Goal: Task Accomplishment & Management: Use online tool/utility

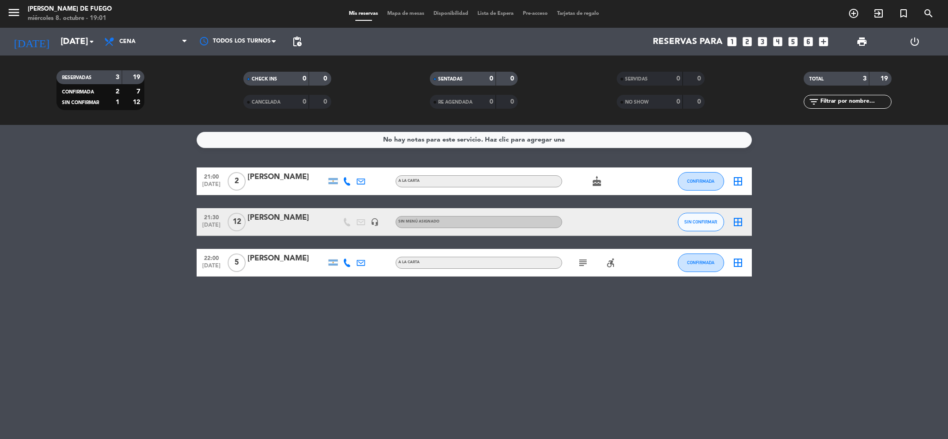
click at [579, 261] on icon "subject" at bounding box center [582, 262] width 11 height 11
click at [581, 261] on icon "subject" at bounding box center [582, 262] width 11 height 11
click at [605, 261] on icon "accessible_forward" at bounding box center [610, 262] width 11 height 11
click at [450, 321] on div "No hay notas para este servicio. Haz clic para agregar una 21:00 [DATE] 2 [PERS…" at bounding box center [474, 282] width 948 height 314
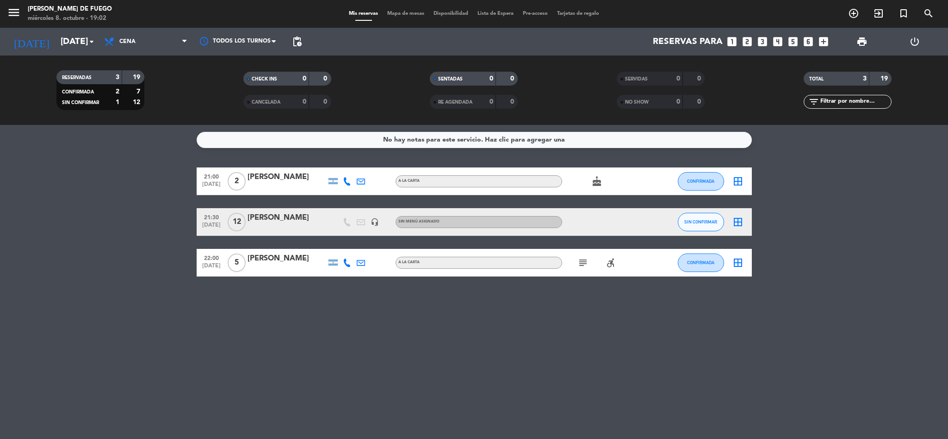
click at [609, 427] on div "No hay notas para este servicio. Haz clic para agregar una 21:00 [DATE] 2 [PERS…" at bounding box center [474, 282] width 948 height 314
click at [739, 179] on icon "border_all" at bounding box center [737, 181] width 11 height 11
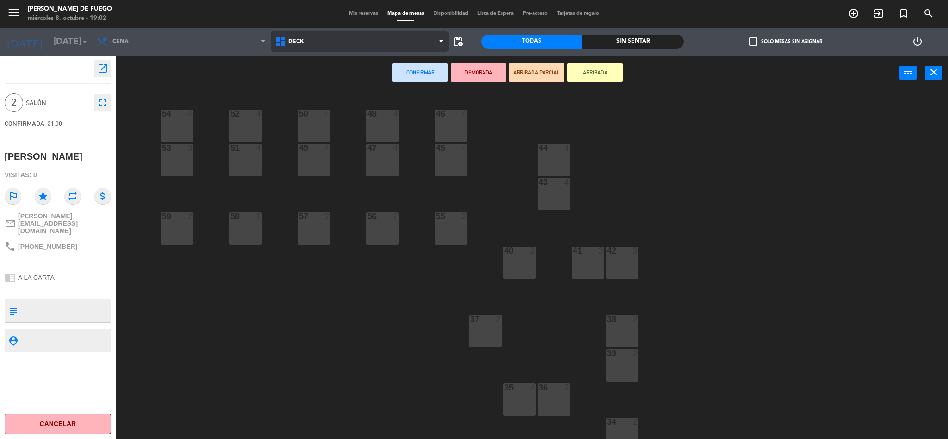
click at [323, 43] on span "DECK" at bounding box center [360, 41] width 178 height 20
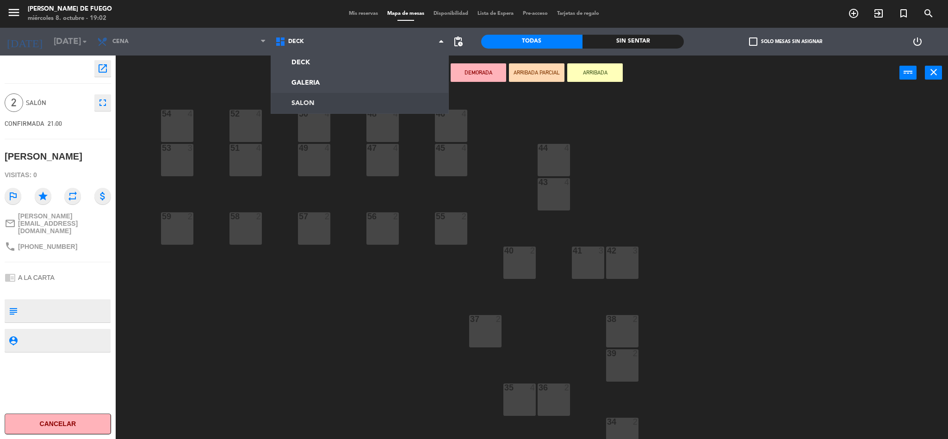
click at [307, 101] on ng-component "menu Arda Bodegon de Fuego [DATE] 8. octubre - 19:02 Mis reservas Mapa de mesas…" at bounding box center [474, 221] width 948 height 442
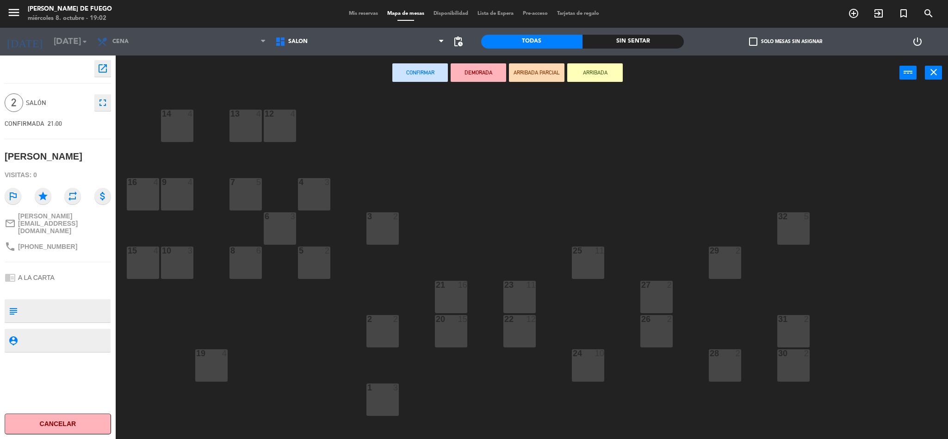
click at [726, 367] on div "28 2" at bounding box center [725, 365] width 32 height 32
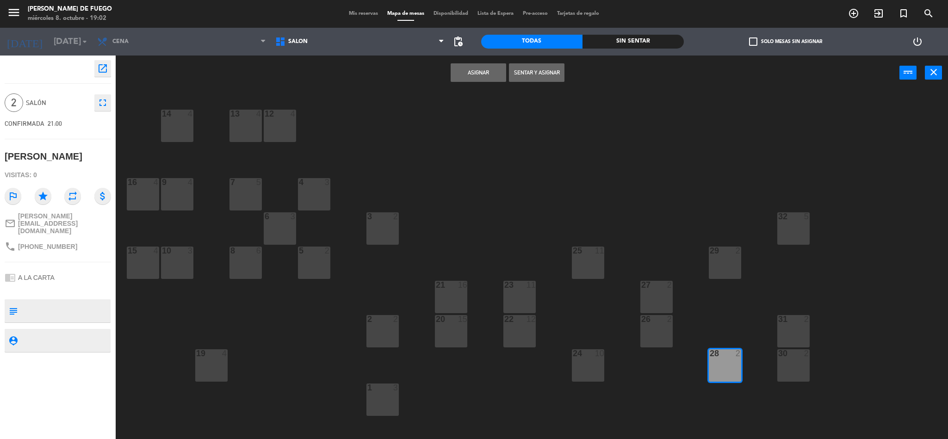
click at [479, 78] on button "Asignar" at bounding box center [477, 72] width 55 height 18
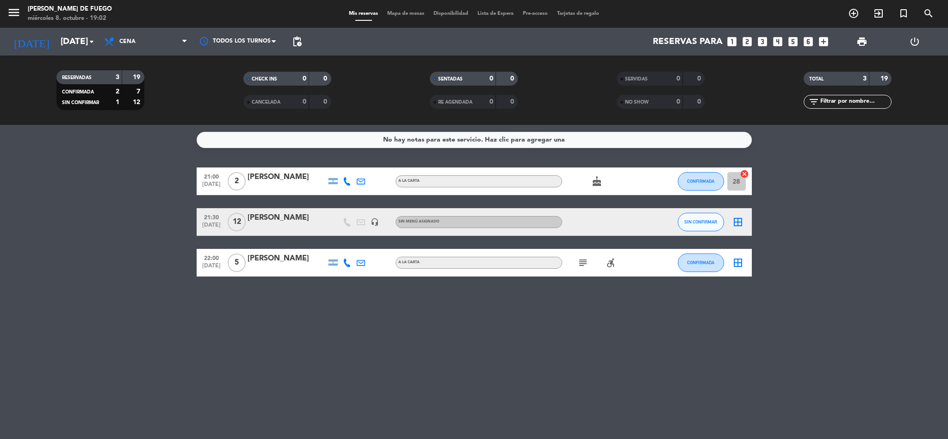
click at [740, 223] on icon "border_all" at bounding box center [737, 221] width 11 height 11
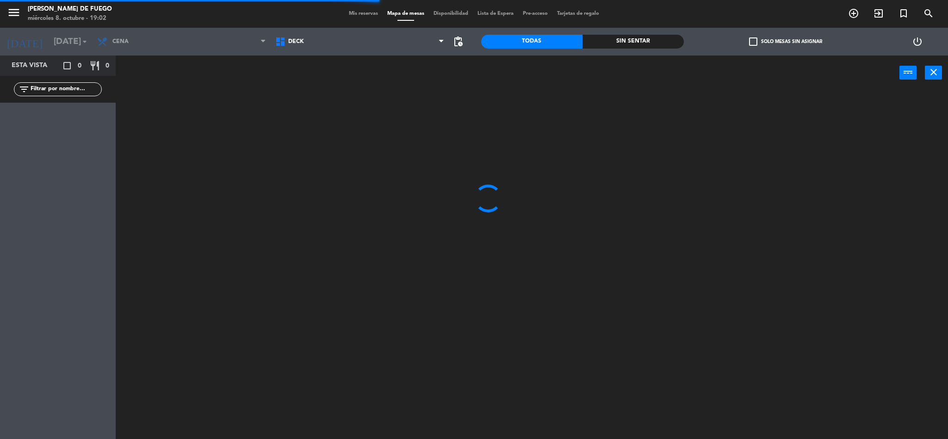
click at [331, 48] on span "DECK" at bounding box center [360, 41] width 178 height 20
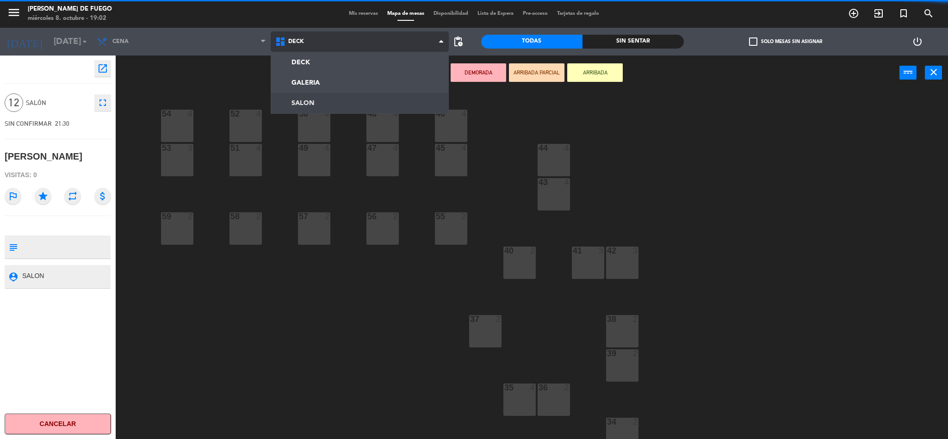
click at [321, 104] on ng-component "menu Arda Bodegon de Fuego [DATE] 8. octubre - 19:02 Mis reservas Mapa de mesas…" at bounding box center [474, 221] width 948 height 442
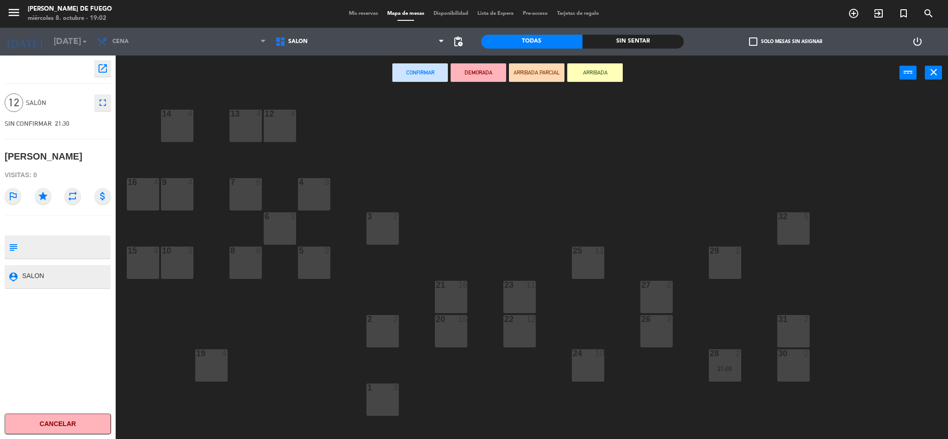
click at [458, 332] on div "20 15" at bounding box center [451, 331] width 32 height 32
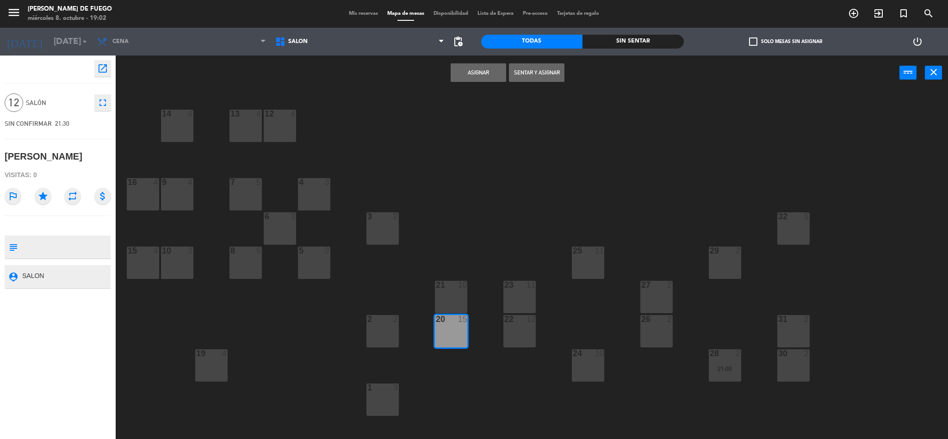
click at [473, 67] on button "Asignar" at bounding box center [477, 72] width 55 height 18
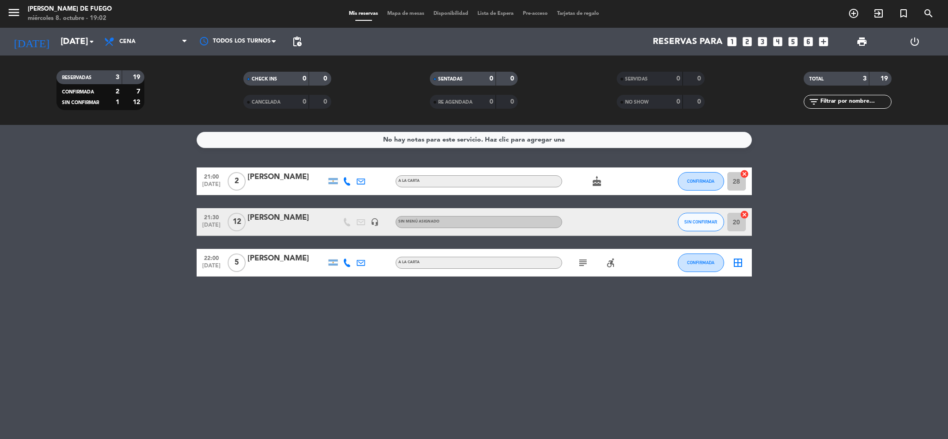
click at [739, 266] on icon "border_all" at bounding box center [737, 262] width 11 height 11
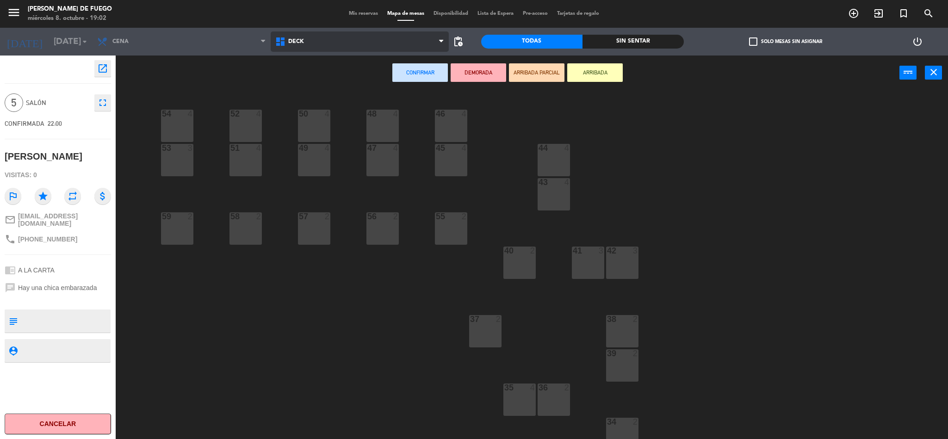
click at [314, 40] on span "DECK" at bounding box center [360, 41] width 178 height 20
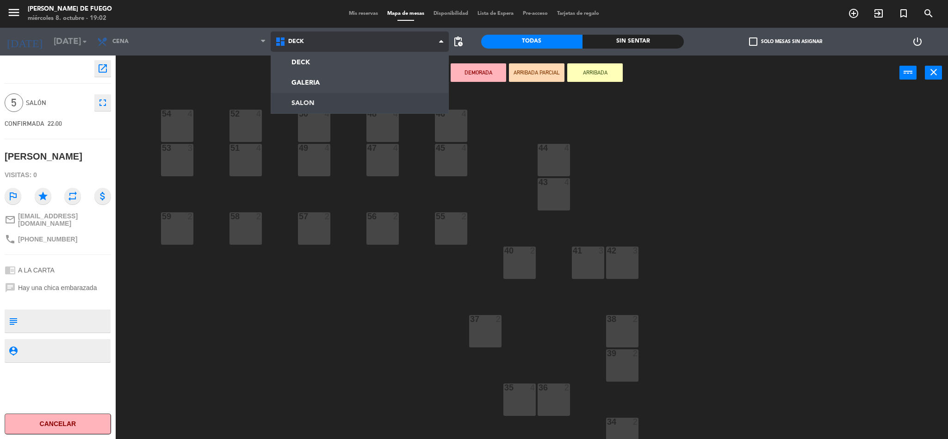
click at [316, 100] on ng-component "menu Arda Bodegon de Fuego [DATE] 8. octubre - 19:02 Mis reservas Mapa de mesas…" at bounding box center [474, 221] width 948 height 442
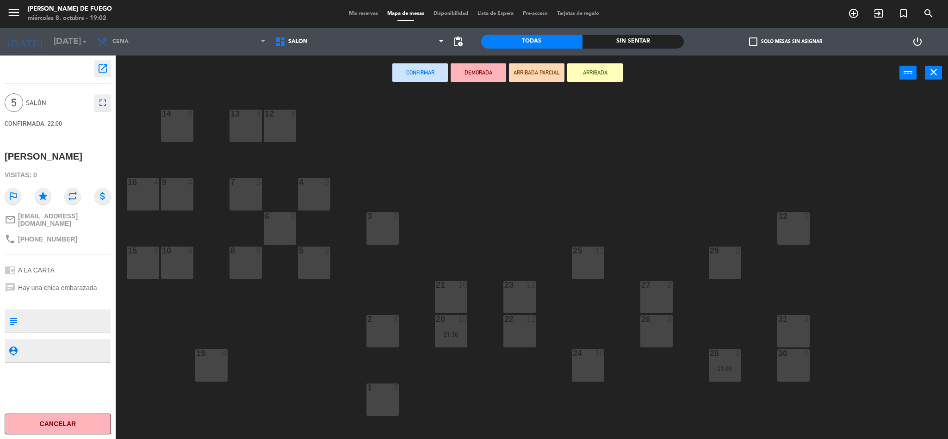
click at [796, 368] on div "30 2" at bounding box center [793, 365] width 32 height 32
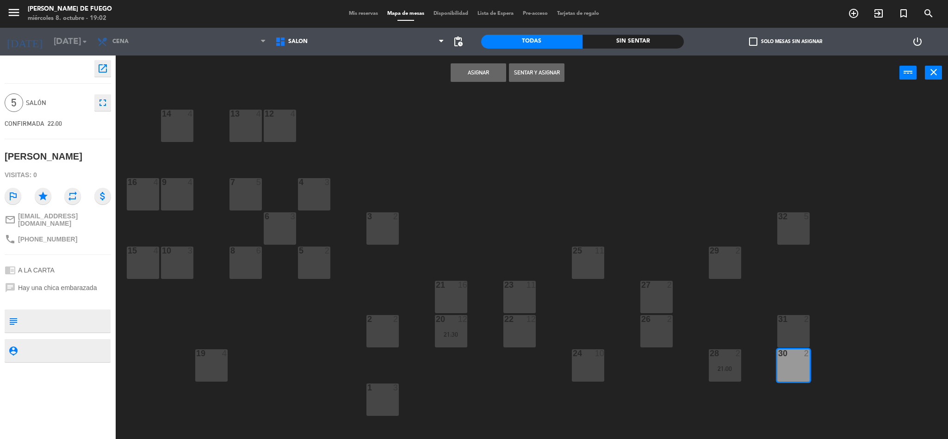
click at [480, 71] on button "Asignar" at bounding box center [477, 72] width 55 height 18
